Goal: Information Seeking & Learning: Learn about a topic

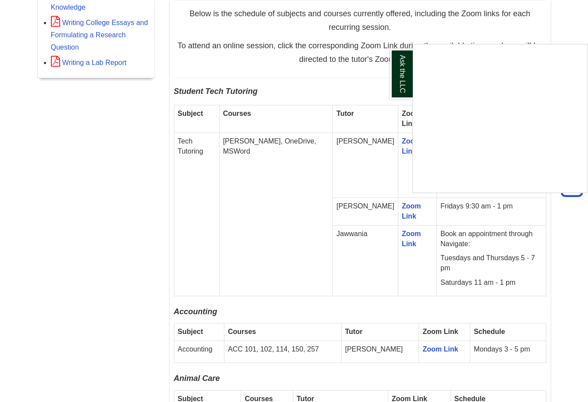
scroll to position [512, 0]
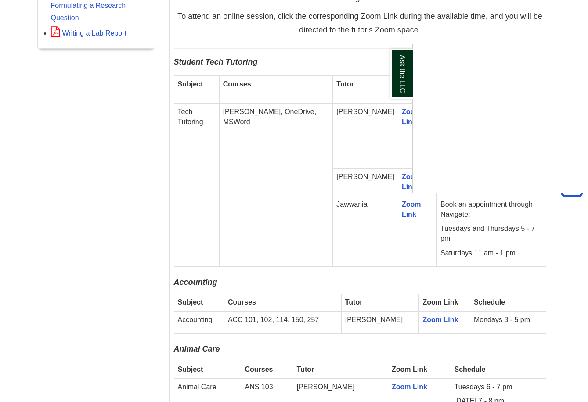
click at [284, 134] on div "Ask the LLC" at bounding box center [294, 201] width 588 height 402
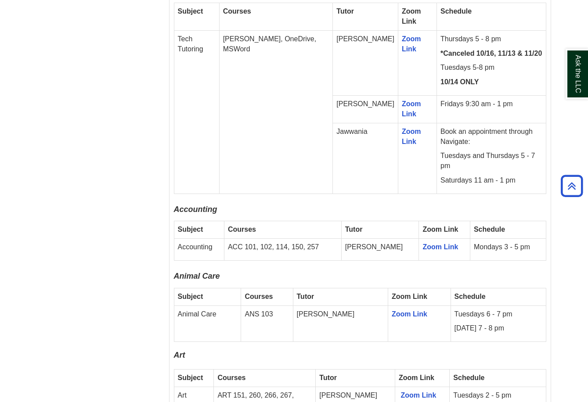
scroll to position [732, 0]
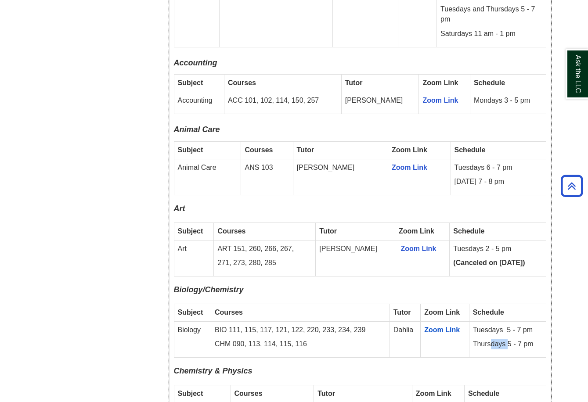
drag, startPoint x: 489, startPoint y: 331, endPoint x: 507, endPoint y: 335, distance: 18.5
click at [507, 339] on p "Thursdays 5 - 7 pm" at bounding box center [507, 344] width 69 height 10
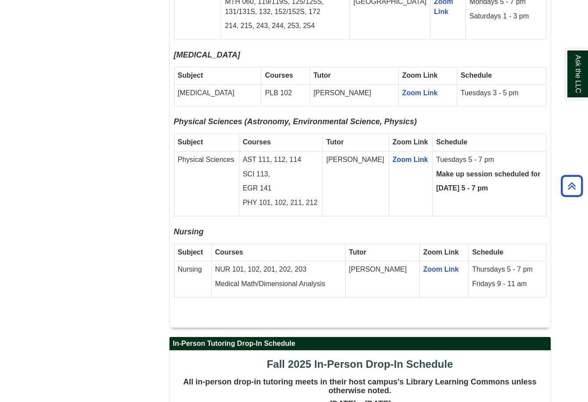
scroll to position [1830, 0]
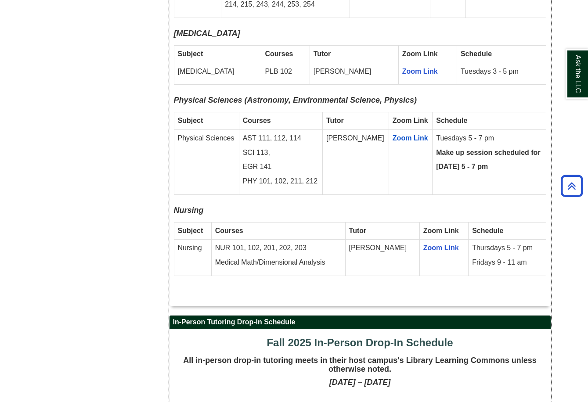
drag, startPoint x: 257, startPoint y: 229, endPoint x: 342, endPoint y: 227, distance: 84.3
click at [342, 258] on p "Medical Math/Dimensional Analysis" at bounding box center [278, 263] width 126 height 10
drag, startPoint x: 342, startPoint y: 227, endPoint x: 361, endPoint y: 258, distance: 36.3
click at [361, 285] on p at bounding box center [360, 291] width 372 height 12
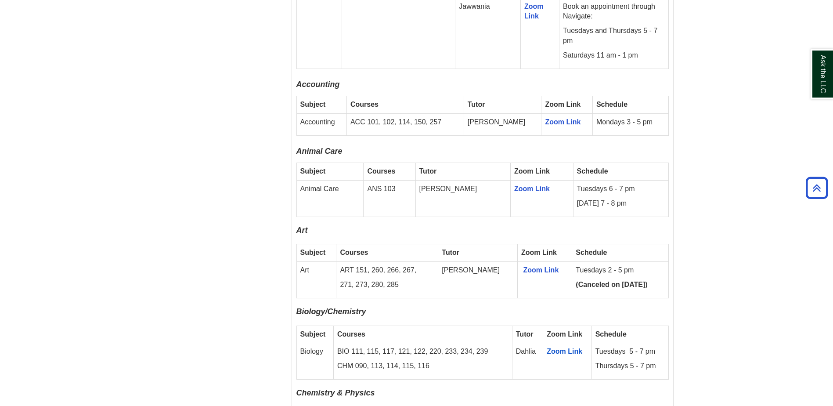
scroll to position [758, 0]
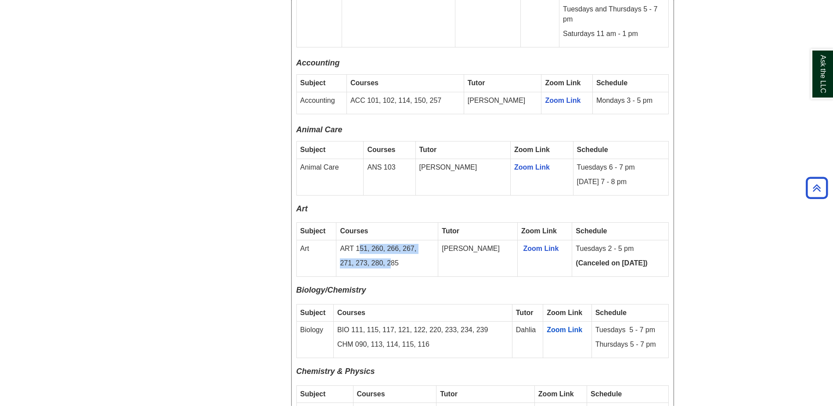
drag, startPoint x: 365, startPoint y: 235, endPoint x: 398, endPoint y: 246, distance: 35.1
click at [398, 246] on td "ART 151, 260, 266, 267, 271, 273, 280, 285" at bounding box center [387, 258] width 102 height 36
drag, startPoint x: 398, startPoint y: 246, endPoint x: 417, endPoint y: 249, distance: 19.1
click at [417, 258] on p "271, 273, 280, 285" at bounding box center [387, 263] width 94 height 10
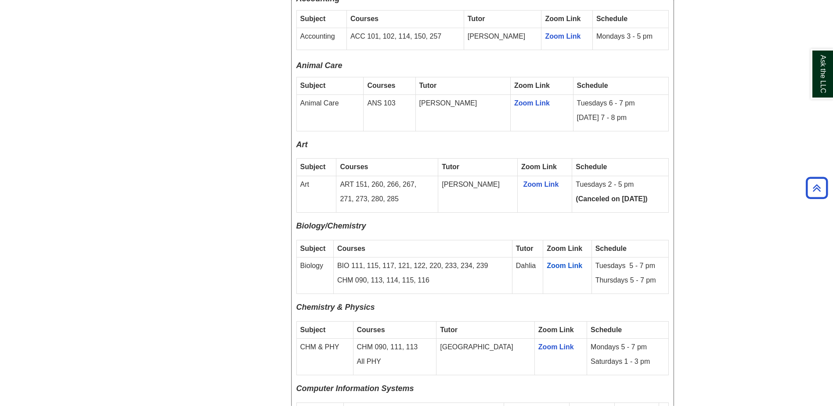
scroll to position [905, 0]
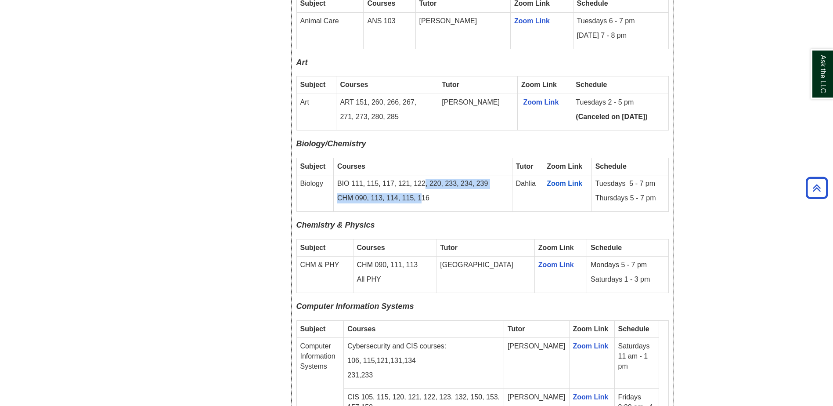
drag, startPoint x: 422, startPoint y: 168, endPoint x: 420, endPoint y: 187, distance: 19.0
click at [420, 187] on td "BIO 111, 115, 117, 121, 122, 220, 233, 234, 239 CHM 090, 113, 114, 115, 116" at bounding box center [422, 193] width 179 height 36
drag, startPoint x: 420, startPoint y: 187, endPoint x: 400, endPoint y: 183, distance: 19.6
click at [400, 193] on p "CHM 090, 113, 114, 115, 116" at bounding box center [422, 198] width 171 height 10
click at [454, 208] on div "Fall 2025 Online Drop-In Schedule All remote drop-in tutoring is offered via Zo…" at bounding box center [482, 399] width 372 height 1709
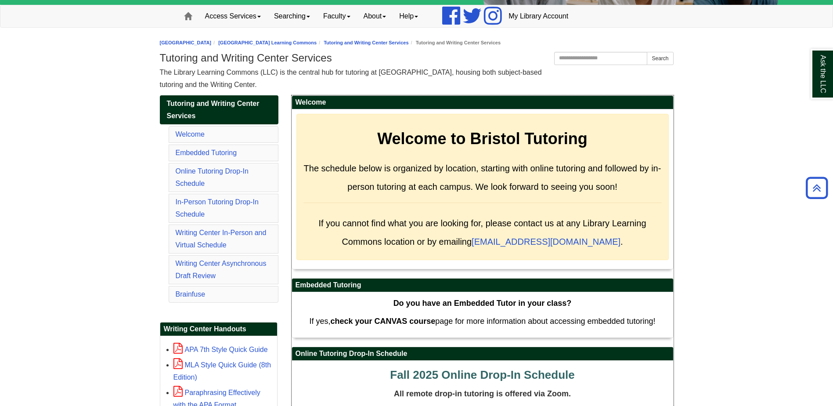
scroll to position [0, 0]
